Goal: Task Accomplishment & Management: Manage account settings

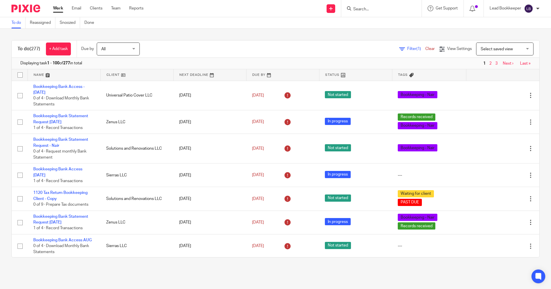
drag, startPoint x: 379, startPoint y: 5, endPoint x: 386, endPoint y: 3, distance: 6.7
click at [359, 5] on form at bounding box center [383, 8] width 61 height 7
click at [359, 9] on input "Search" at bounding box center [379, 9] width 52 height 5
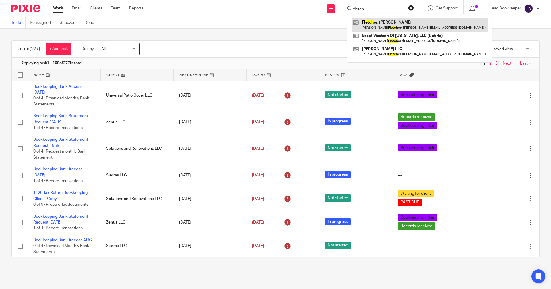
type input "fletch"
click at [359, 24] on link at bounding box center [420, 24] width 136 height 13
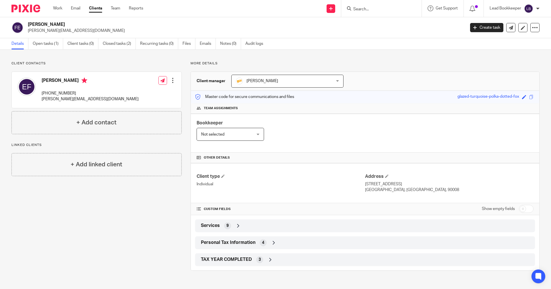
click at [360, 10] on input "Search" at bounding box center [379, 9] width 52 height 5
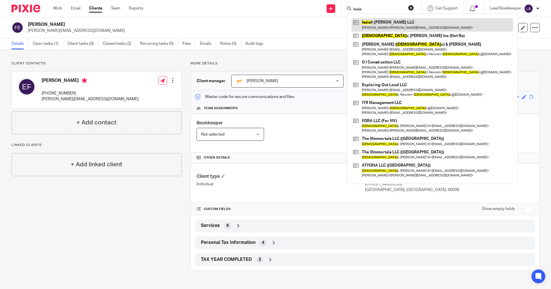
type input "isaia"
click at [357, 25] on link at bounding box center [433, 24] width 162 height 13
click at [361, 24] on link at bounding box center [433, 24] width 162 height 13
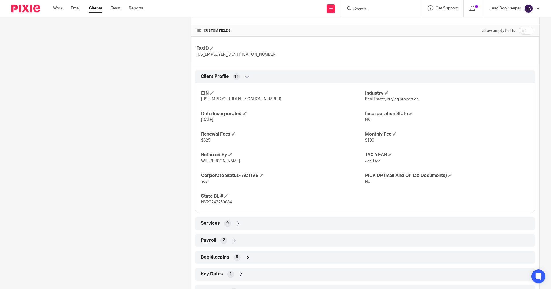
scroll to position [209, 0]
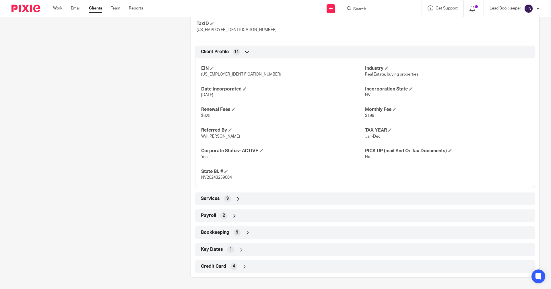
click at [247, 232] on icon at bounding box center [248, 233] width 6 height 6
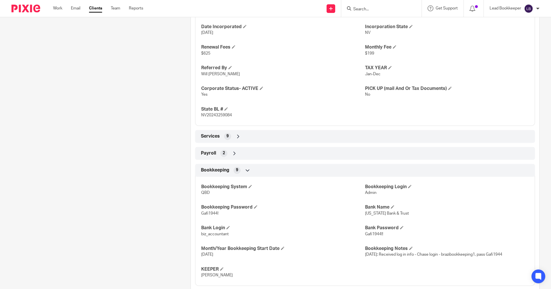
scroll to position [318, 0]
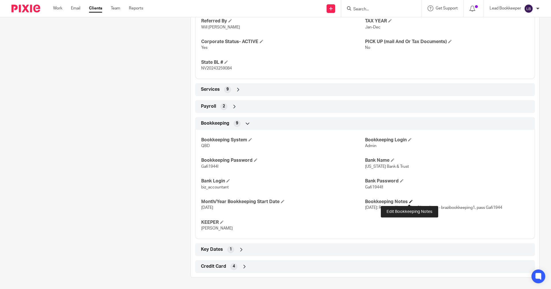
click at [409, 200] on span at bounding box center [410, 201] width 3 height 3
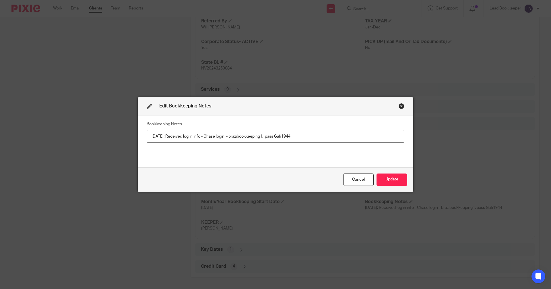
click at [301, 136] on input "6/9/25: Received log in info - Chase login - brazibookkeeping1, pass Gafi1944" at bounding box center [276, 136] width 258 height 13
click at [324, 138] on input "6/9/25: Received log in info - Chase login - brazibookkeeping1, pass Gafi1944, …" at bounding box center [276, 136] width 258 height 13
click at [332, 136] on input "6/9/25: Received log in info - Chase login - brazibookkeeping1, pass Gafi1944, …" at bounding box center [276, 136] width 258 height 13
click at [293, 137] on input "6/9/25: Received log in info - Chase login - brazibookkeeping1, pass Gafi1944, …" at bounding box center [276, 136] width 258 height 13
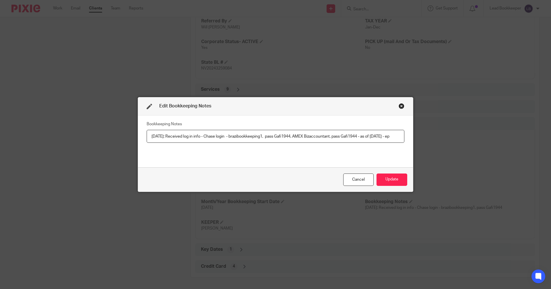
click at [293, 137] on input "6/9/25: Received log in info - Chase login - brazibookkeeping1, pass Gafi1944, …" at bounding box center [276, 136] width 258 height 13
click at [291, 137] on input "6/9/25: Received log in info - Chase login - brazibookkeeping1, pass Gafi1944, …" at bounding box center [276, 136] width 258 height 13
click at [311, 137] on input "6/9/25: Received log in info - Chase login - brazibookkeeping1, pass Gafi1944 d…" at bounding box center [276, 136] width 258 height 13
type input "6/9/25: Received log in info - Chase login - brazibookkeeping1, pass Gafi1944 d…"
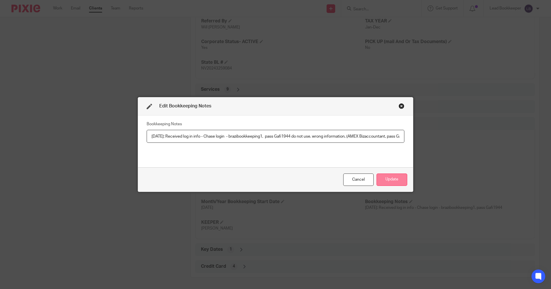
click at [396, 179] on button "Update" at bounding box center [392, 179] width 31 height 12
